Goal: Transaction & Acquisition: Download file/media

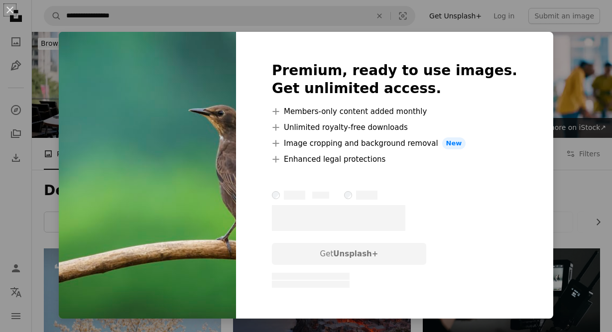
scroll to position [1220, 0]
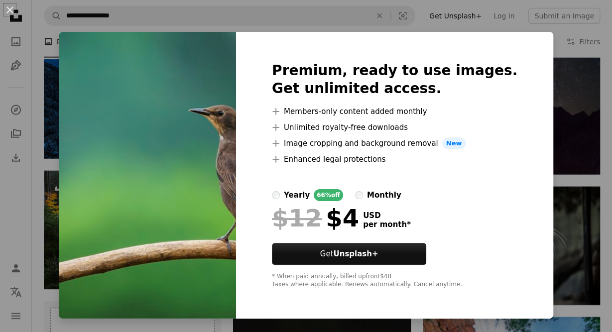
click at [147, 249] on img at bounding box center [147, 175] width 177 height 287
click at [11, 10] on button "An X shape" at bounding box center [10, 10] width 12 height 12
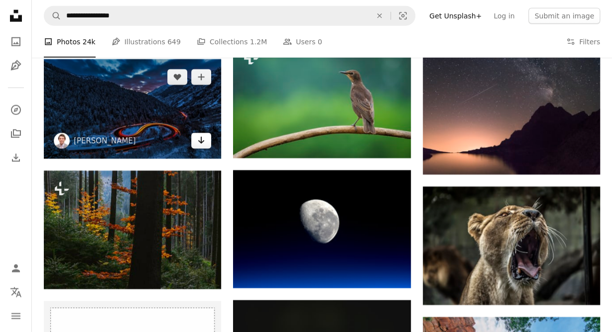
click at [200, 141] on icon "Arrow pointing down" at bounding box center [201, 140] width 8 height 12
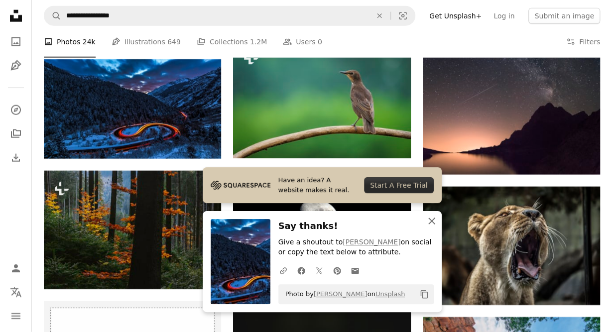
click at [434, 223] on icon "button" at bounding box center [431, 221] width 7 height 7
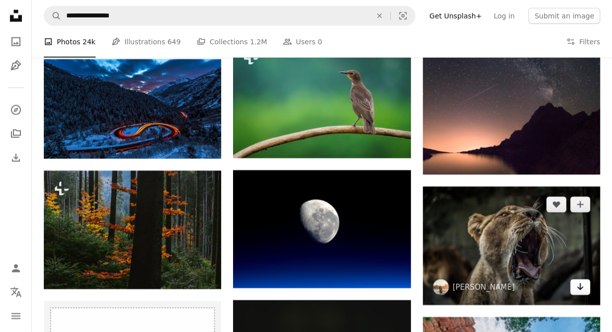
click at [575, 281] on link "Arrow pointing down" at bounding box center [580, 287] width 20 height 16
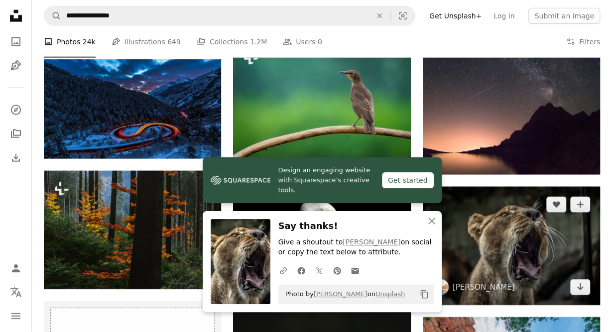
click at [462, 255] on img at bounding box center [511, 246] width 177 height 119
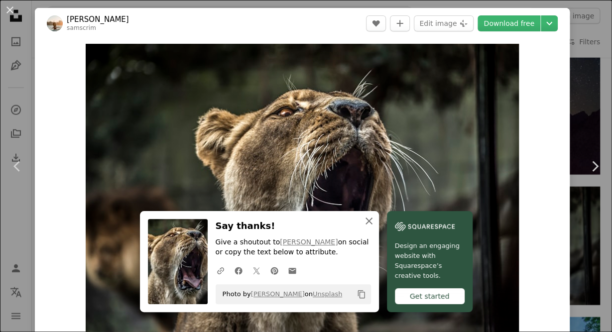
click at [365, 221] on icon "An X shape" at bounding box center [369, 221] width 12 height 12
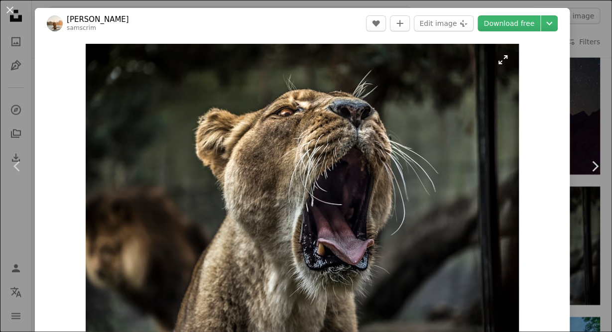
click at [506, 62] on img "Zoom in on this image" at bounding box center [302, 188] width 433 height 289
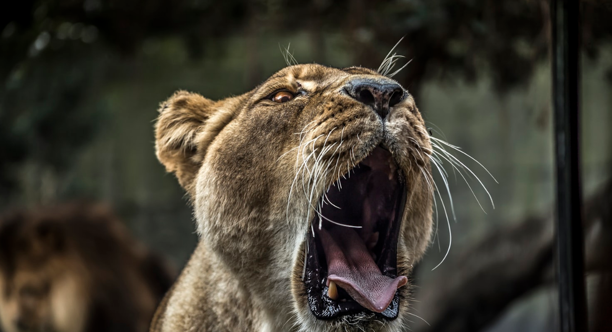
scroll to position [38, 0]
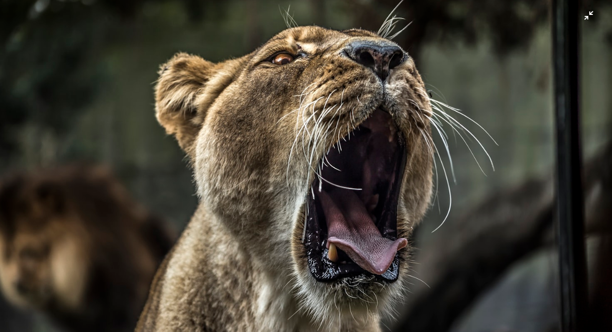
click at [431, 211] on img "Zoom out on this image" at bounding box center [306, 166] width 613 height 409
